Goal: Information Seeking & Learning: Learn about a topic

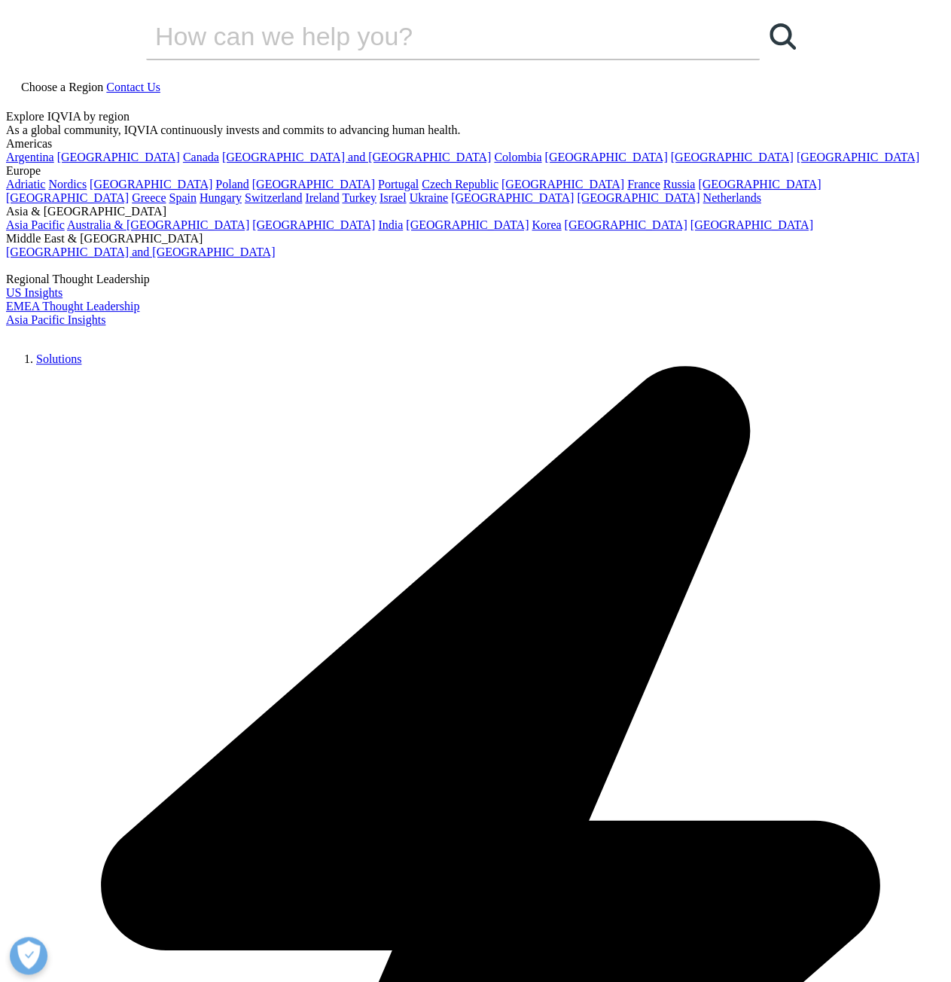
drag, startPoint x: 225, startPoint y: 654, endPoint x: 230, endPoint y: 613, distance: 41.7
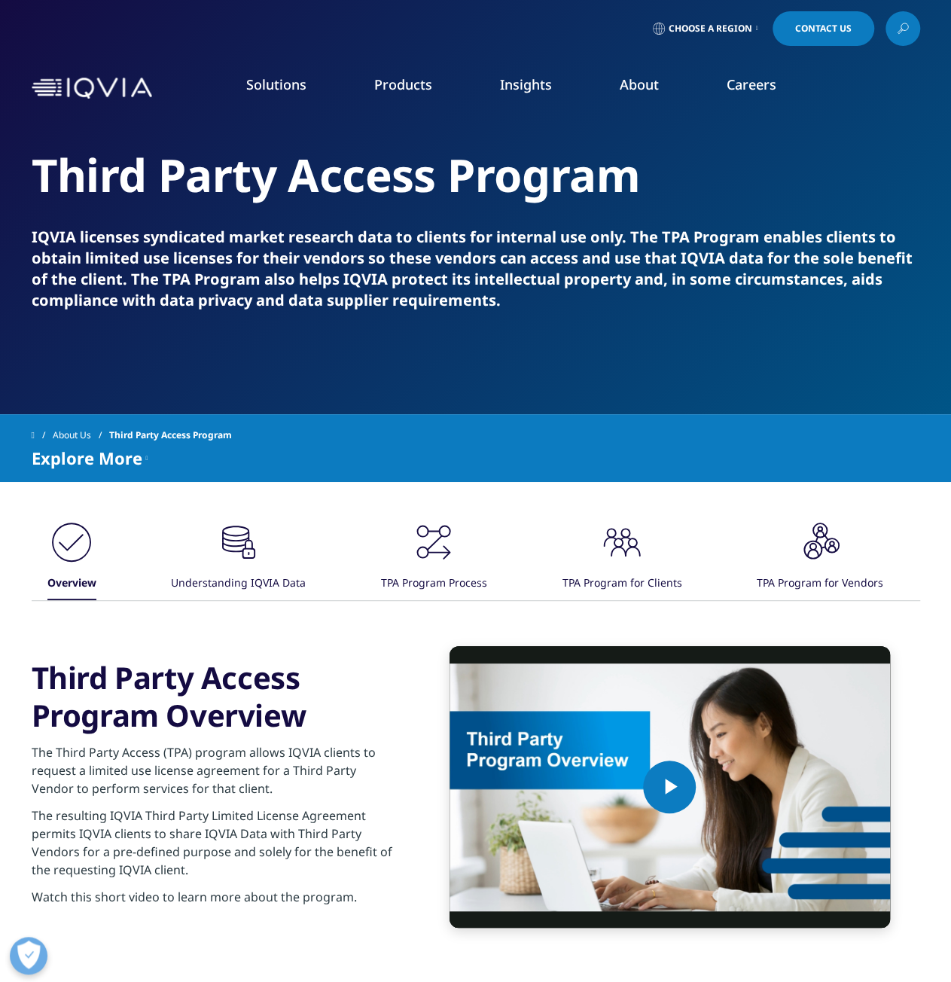
click at [225, 654] on div "Video Player is loading. Play Video Play Skip Backward Skip Forward Mute Curren…" at bounding box center [476, 787] width 888 height 282
click at [232, 507] on div ".cls-1{fill:#231f20;} Overview .cls-1{fill:#231f20;} Understanding IQVIA Data .…" at bounding box center [476, 723] width 888 height 483
click at [94, 522] on icon ".cls-1{fill:#231f20;}" at bounding box center [71, 541] width 45 height 45
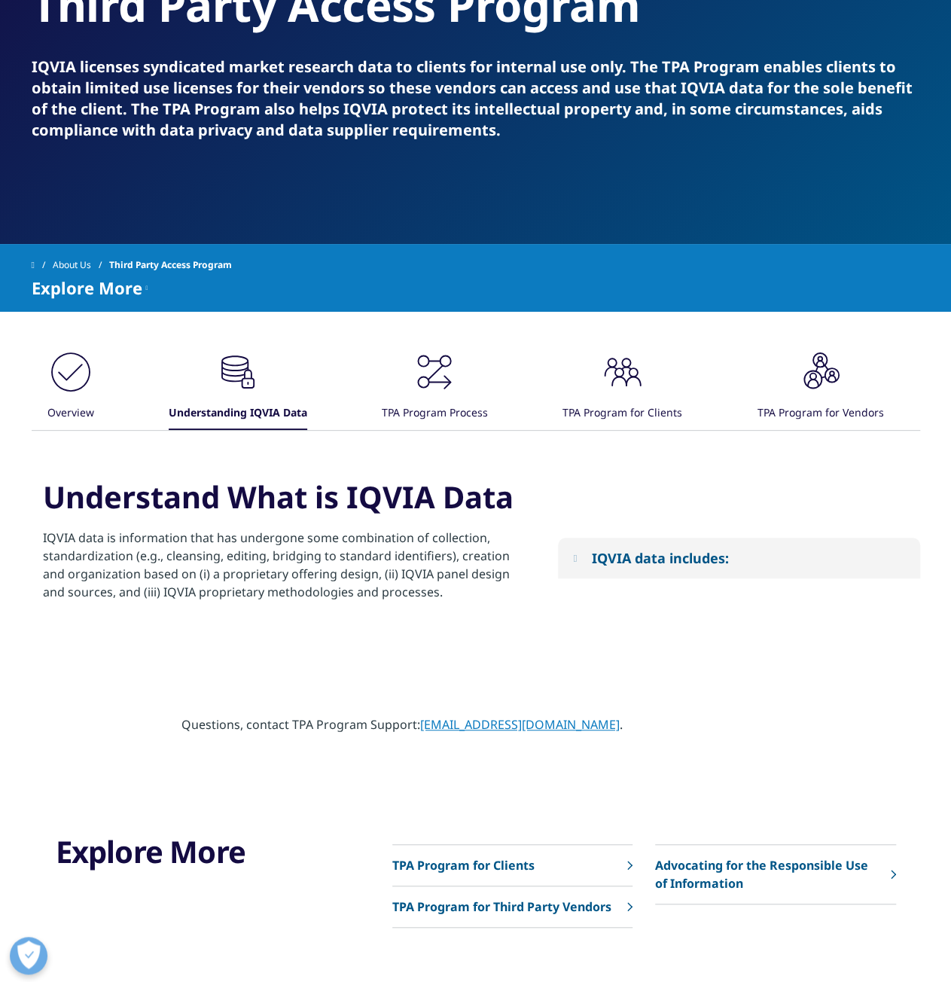
scroll to position [226, 0]
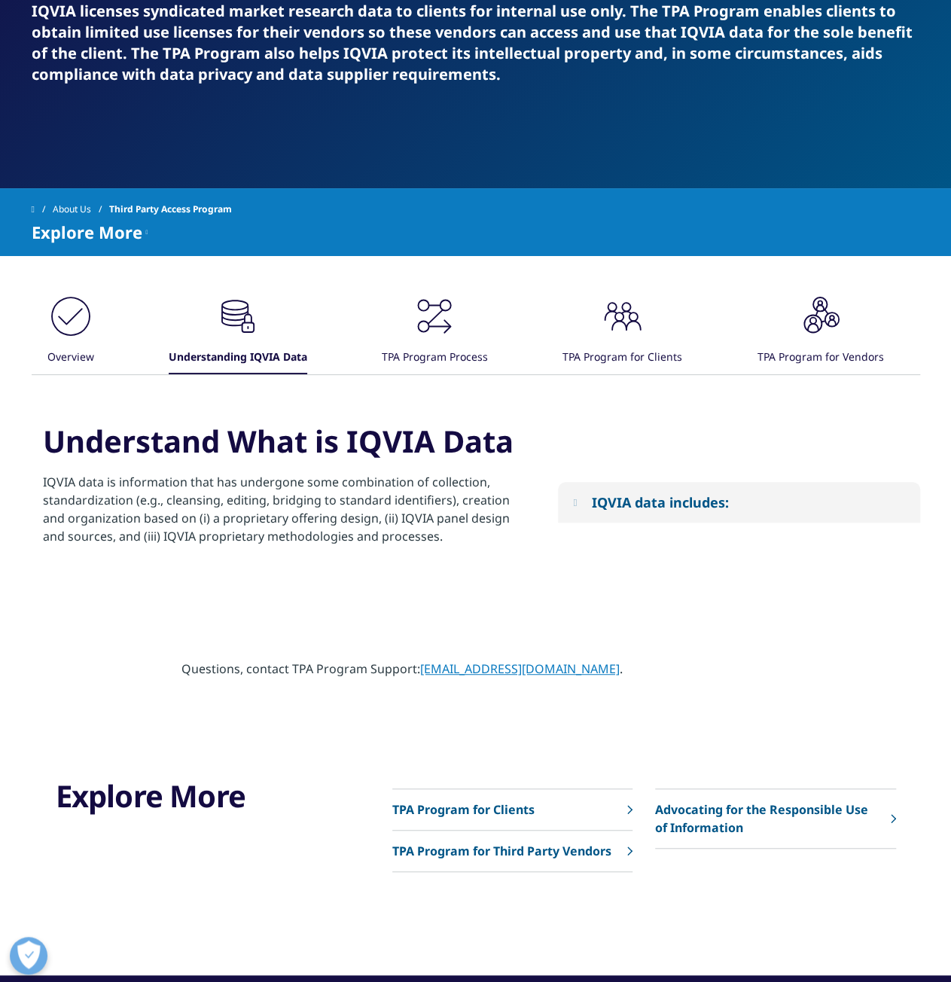
click at [650, 505] on div "IQVIA data includes:" at bounding box center [659, 502] width 137 height 18
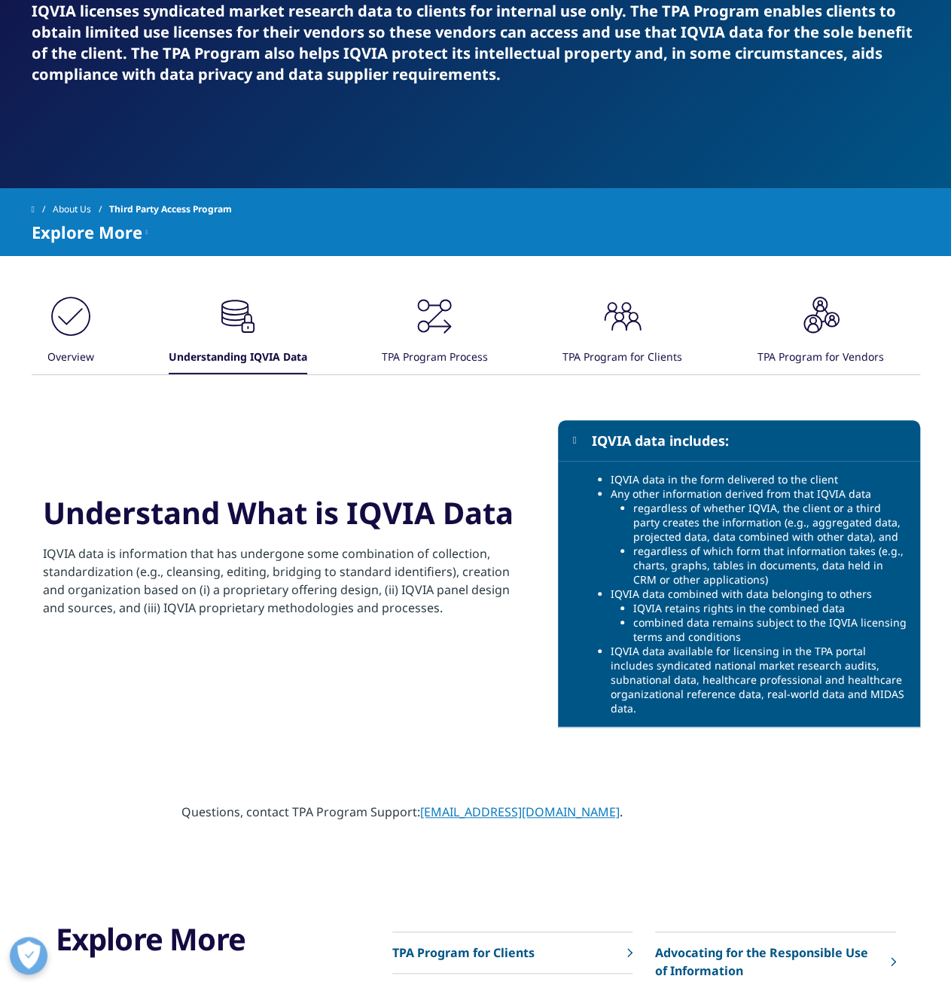
click at [411, 311] on div ".cls-1{fill:#231f20;} TPA Program Process" at bounding box center [435, 334] width 106 height 81
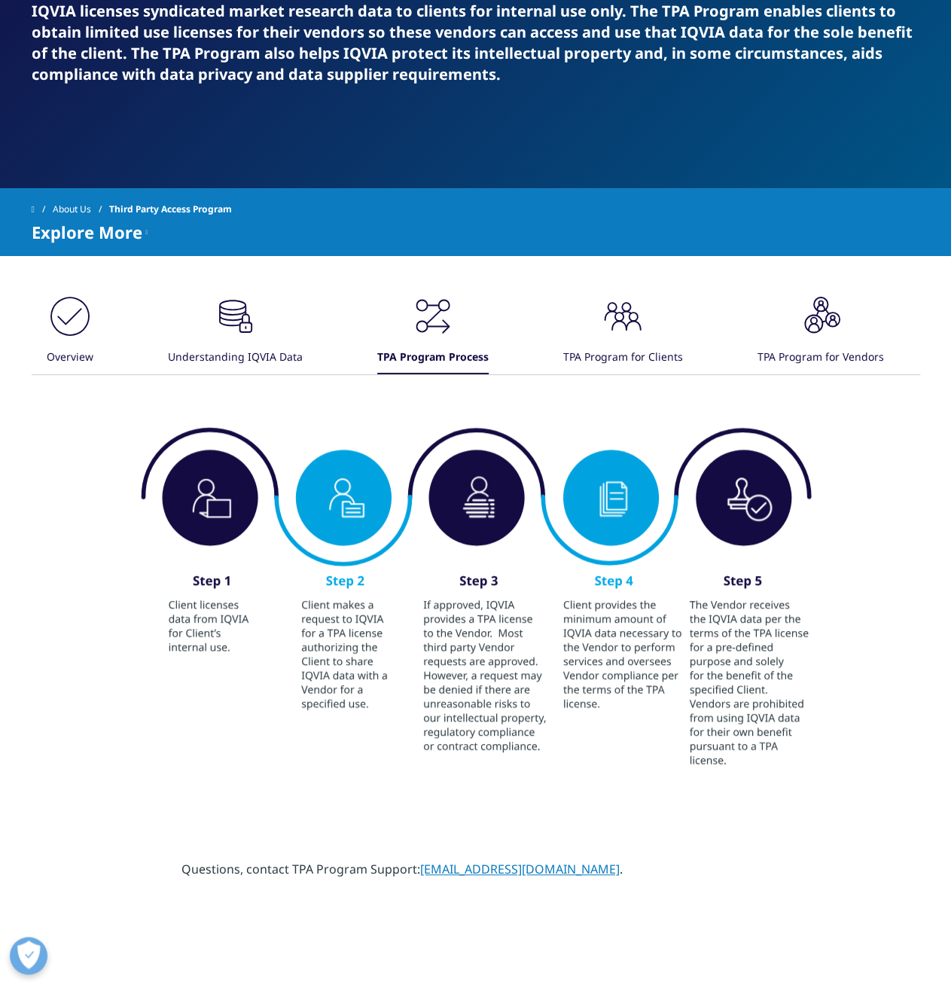
click at [93, 320] on icon ".cls-1{fill:#231f20;}" at bounding box center [69, 316] width 45 height 45
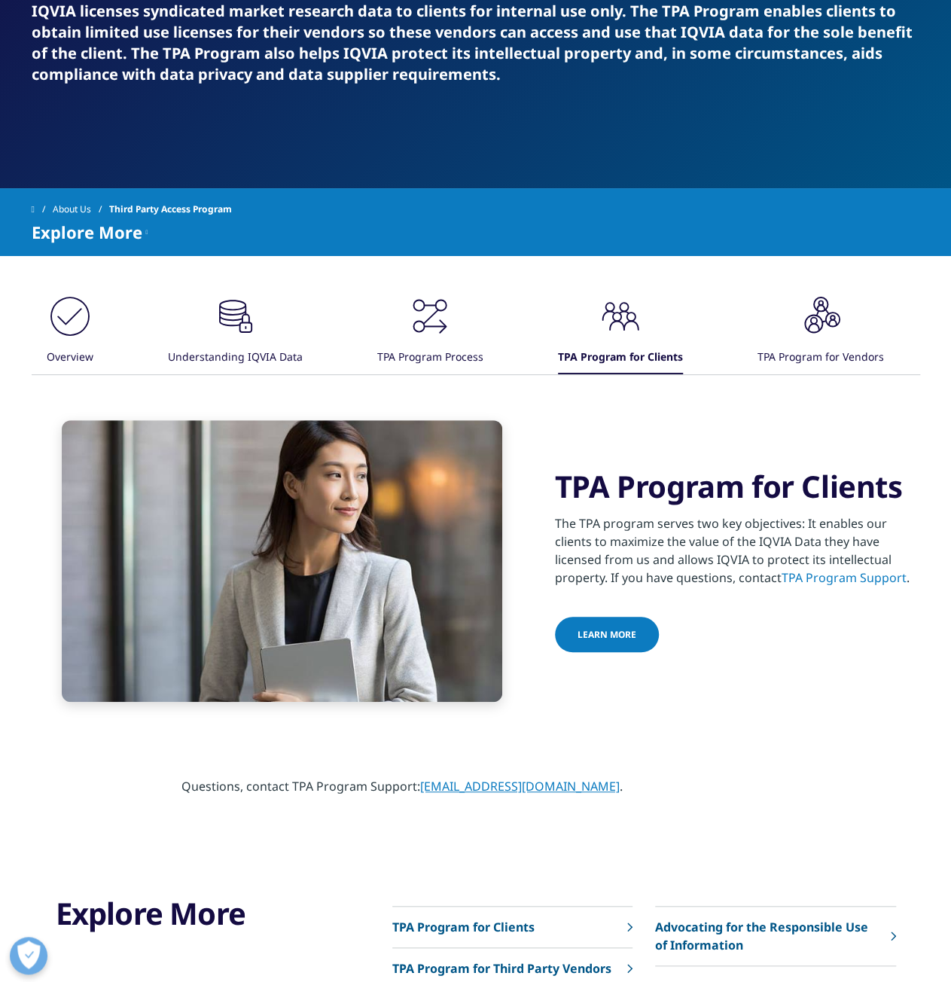
click at [731, 300] on div ".cls-1{fill:#231f20;} Overview .cls-1{fill:#231f20;} Understanding IQVIA Data .…" at bounding box center [476, 334] width 888 height 81
drag, startPoint x: 753, startPoint y: 306, endPoint x: 763, endPoint y: 307, distance: 10.6
click at [754, 306] on div ".cls-1{fill:#231f20;} Overview .cls-1{fill:#231f20;} Understanding IQVIA Data .…" at bounding box center [476, 334] width 888 height 81
click at [774, 312] on div ".cls-1{fill:#231f20;} TPA Program for Vendors" at bounding box center [820, 334] width 126 height 81
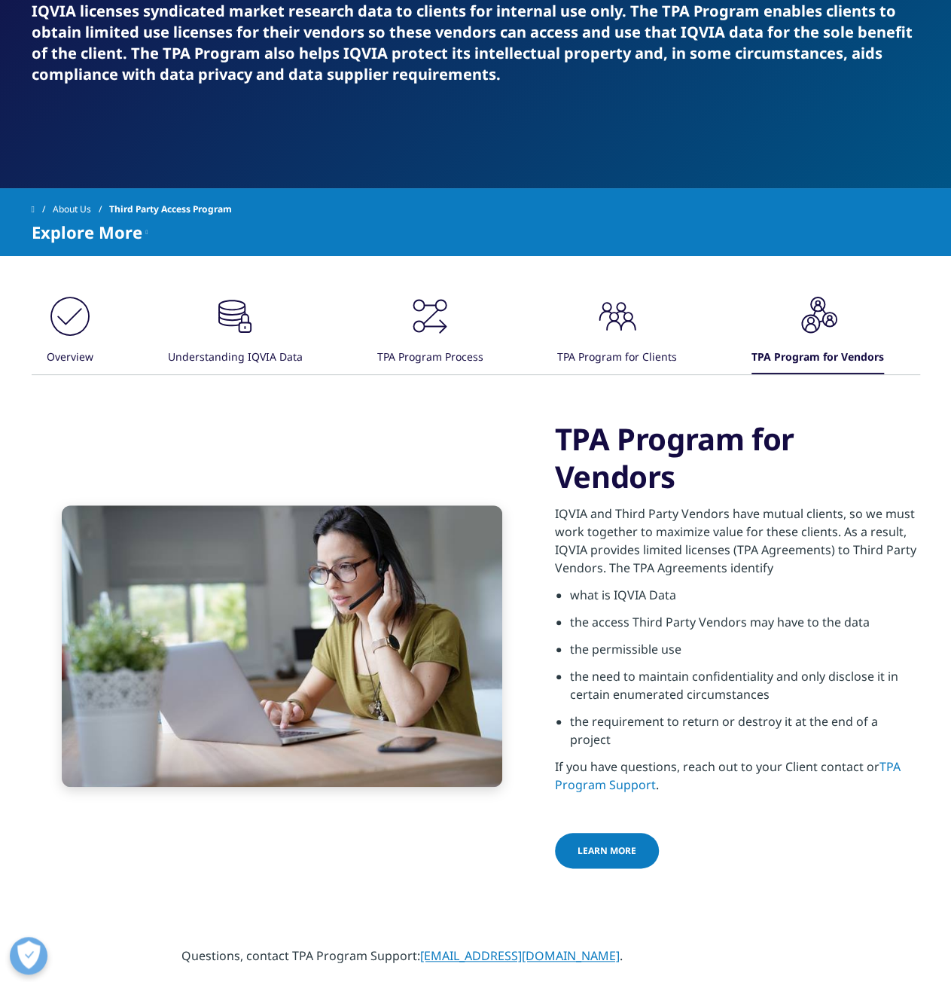
scroll to position [0, 0]
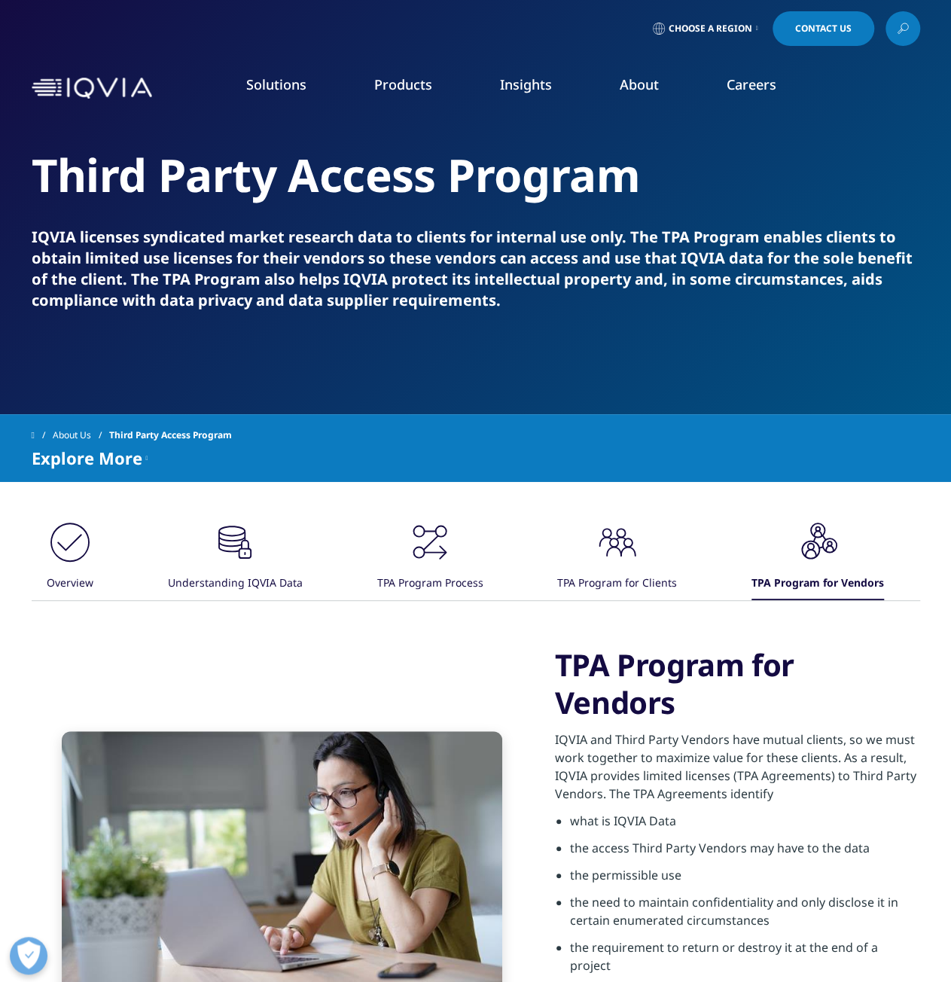
click at [153, 458] on div "Explore More TPA Program for Clients TPA Program for Third Party Vendors Advoca…" at bounding box center [476, 458] width 888 height 18
click at [148, 458] on icon at bounding box center [147, 458] width 2 height 18
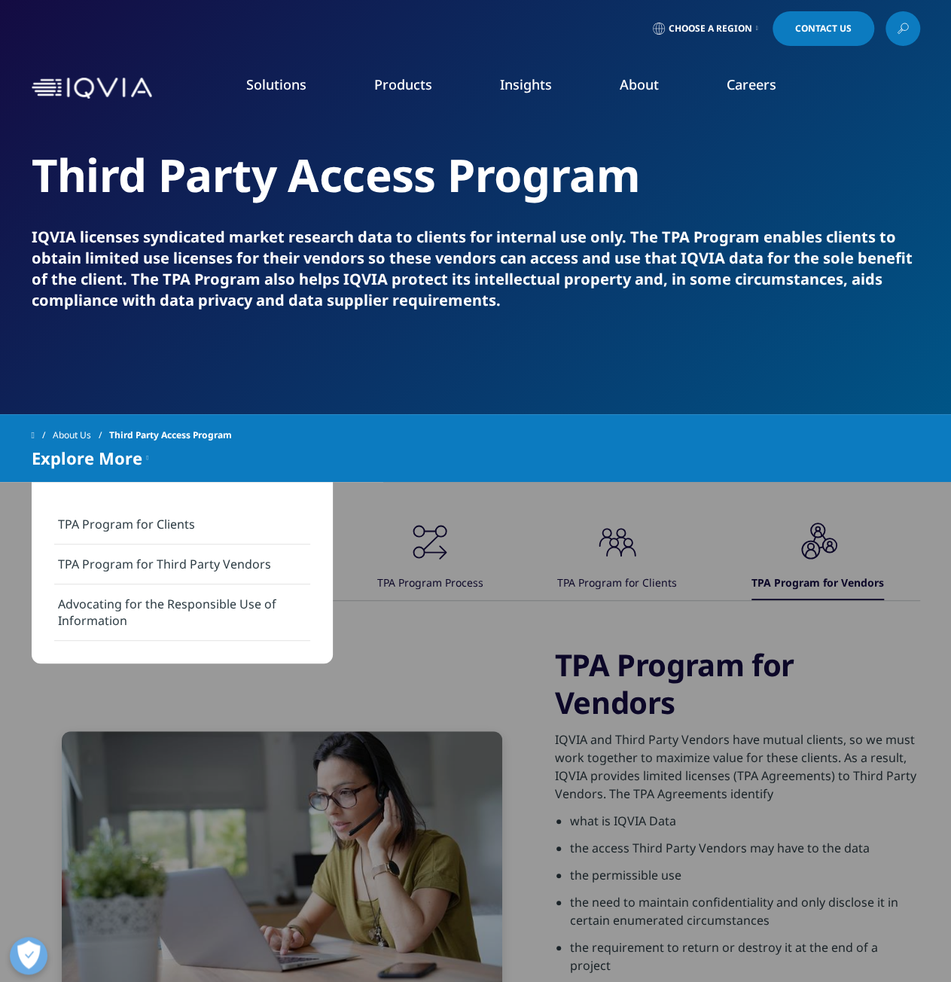
click at [461, 663] on div "TPA Program for Vendors IQVIA and Third Party Vendors have mutual clients, so w…" at bounding box center [476, 871] width 888 height 451
